Goal: Register for event/course

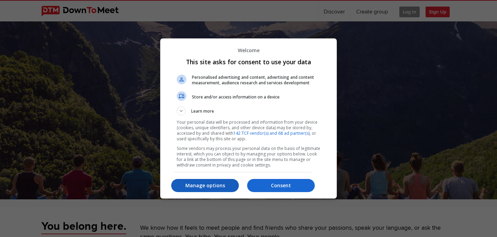
click at [231, 184] on p "Manage options" at bounding box center [205, 185] width 68 height 7
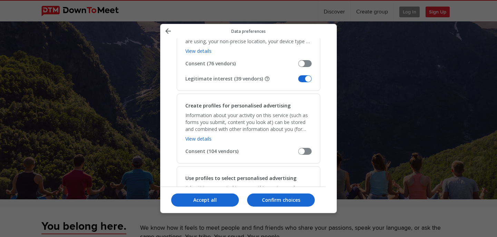
scroll to position [138, 0]
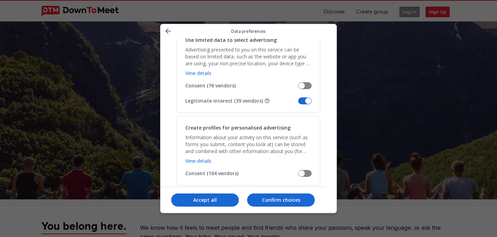
click at [304, 100] on span "Manage your data" at bounding box center [304, 100] width 13 height 7
click at [298, 103] on input "Legitimate interest (39 vendors)" at bounding box center [298, 103] width 0 height 0
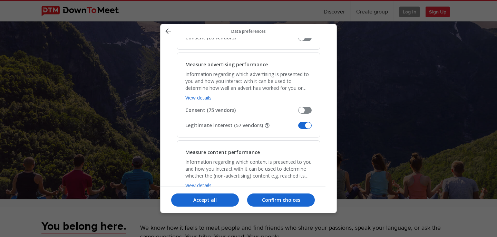
scroll to position [492, 0]
click at [302, 125] on span "Manage your data" at bounding box center [304, 124] width 13 height 7
click at [298, 127] on input "Legitimate interest (57 vendors)" at bounding box center [298, 127] width 0 height 0
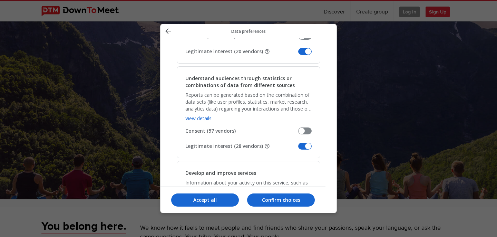
scroll to position [656, 0]
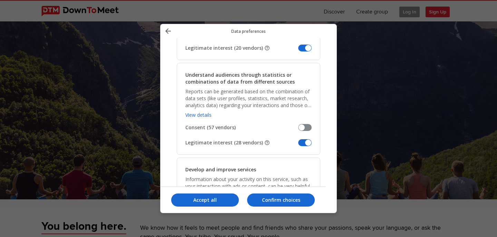
click at [303, 47] on span "Manage your data" at bounding box center [304, 47] width 13 height 7
click at [298, 50] on input "Legitimate interest (20 vendors)" at bounding box center [298, 50] width 0 height 0
click at [301, 142] on span "Manage your data" at bounding box center [304, 142] width 13 height 7
click at [298, 145] on input "Legitimate interest (28 vendors)" at bounding box center [298, 145] width 0 height 0
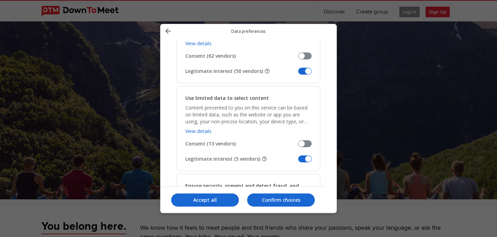
scroll to position [816, 0]
click at [303, 70] on span "Manage your data" at bounding box center [304, 70] width 13 height 7
click at [298, 73] on input "Legitimate interest (50 vendors)" at bounding box center [298, 73] width 0 height 0
click at [304, 158] on span "Manage your data" at bounding box center [304, 158] width 13 height 7
click at [298, 160] on input "Legitimate interest (5 vendors)" at bounding box center [298, 160] width 0 height 0
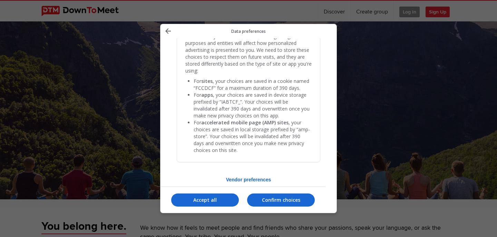
scroll to position [1466, 0]
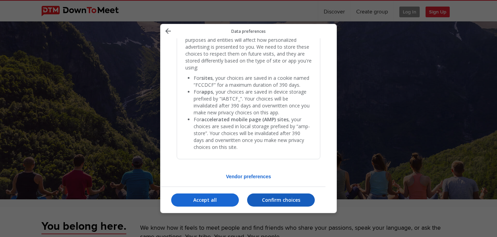
click at [289, 199] on p "Confirm choices" at bounding box center [281, 199] width 68 height 7
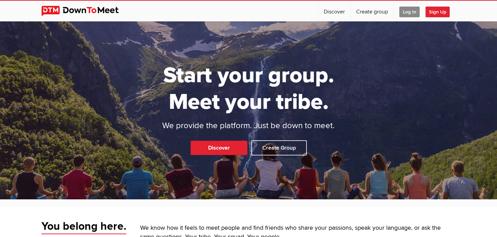
click at [410, 17] on span "Log In" at bounding box center [409, 12] width 20 height 11
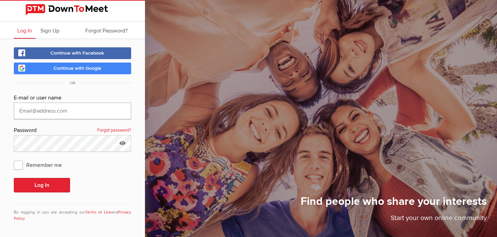
click at [101, 105] on input "text" at bounding box center [72, 110] width 117 height 17
type input "apttp@hotmail.com"
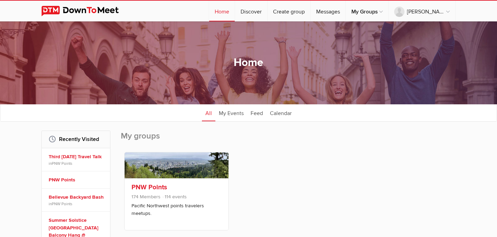
click at [179, 200] on span "174 Members 114 events" at bounding box center [176, 197] width 90 height 9
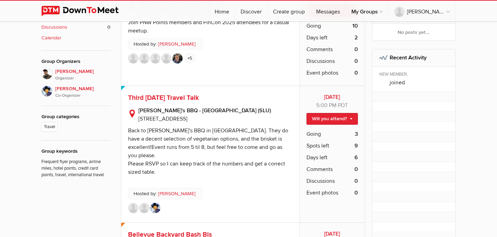
scroll to position [245, 0]
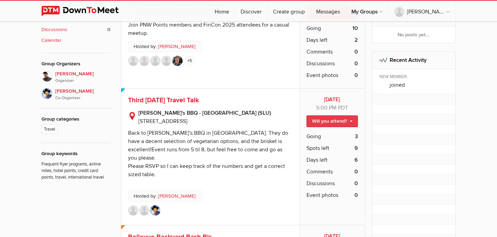
click at [338, 120] on link "Will you attend?" at bounding box center [331, 121] width 51 height 12
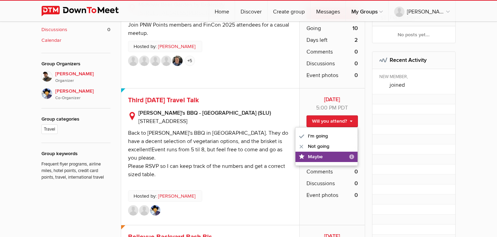
click at [322, 156] on link "Maybe "Maybe" doesn't reserve your spot. It allows you to follow the event; you…" at bounding box center [326, 156] width 62 height 10
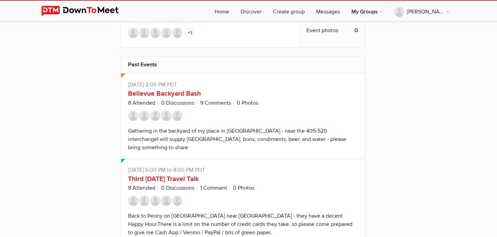
scroll to position [535, 0]
